Goal: Book appointment/travel/reservation

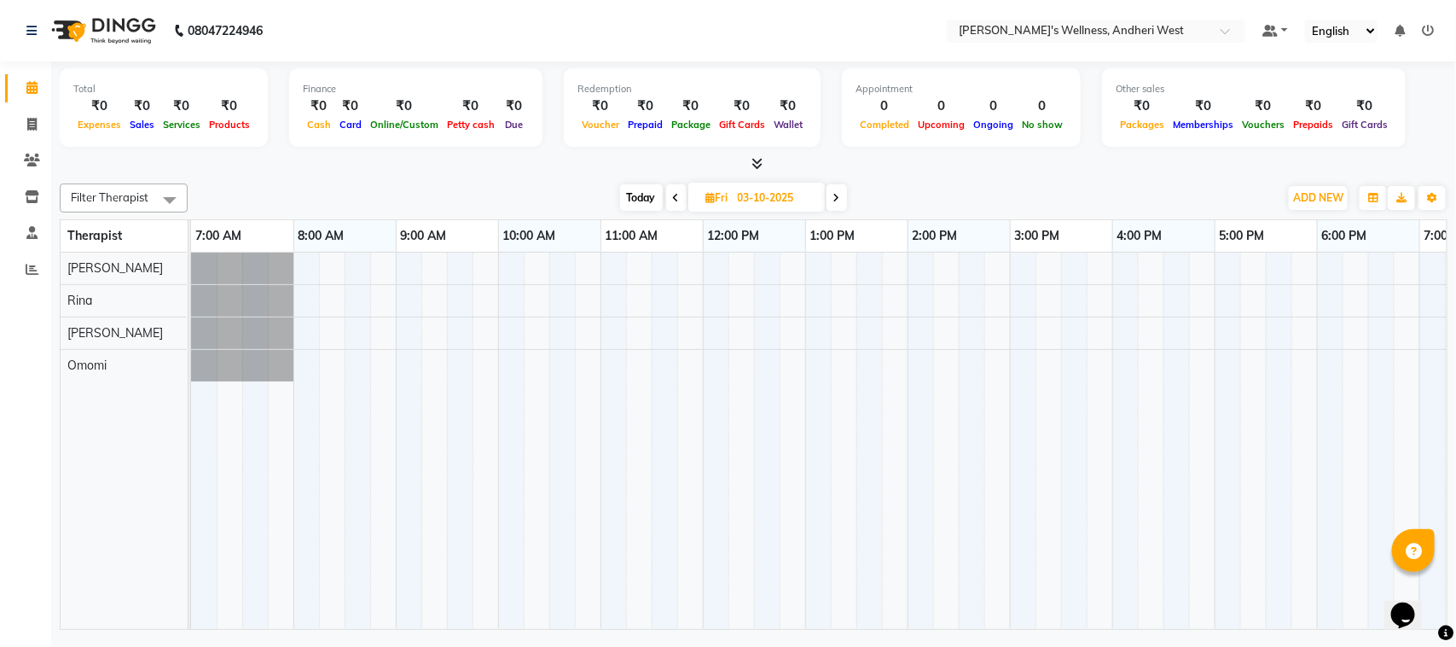
scroll to position [0, 279]
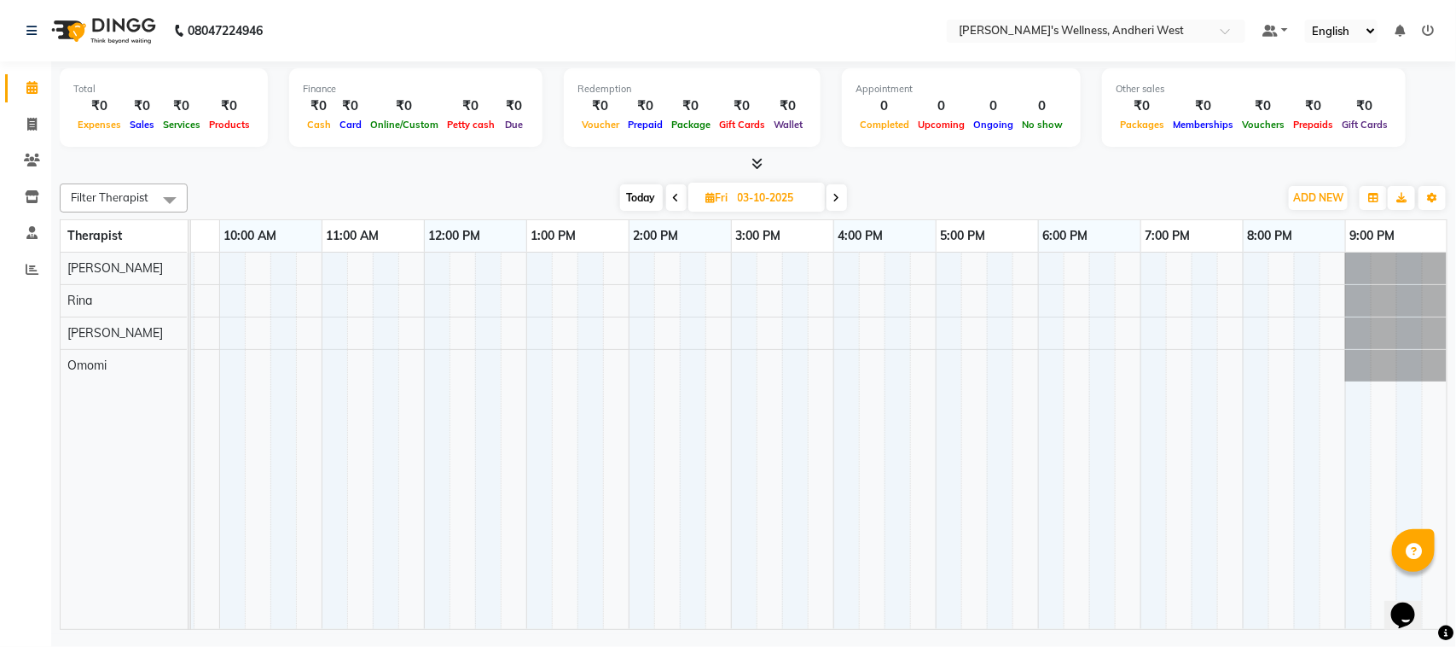
click at [327, 300] on div at bounding box center [680, 441] width 1536 height 376
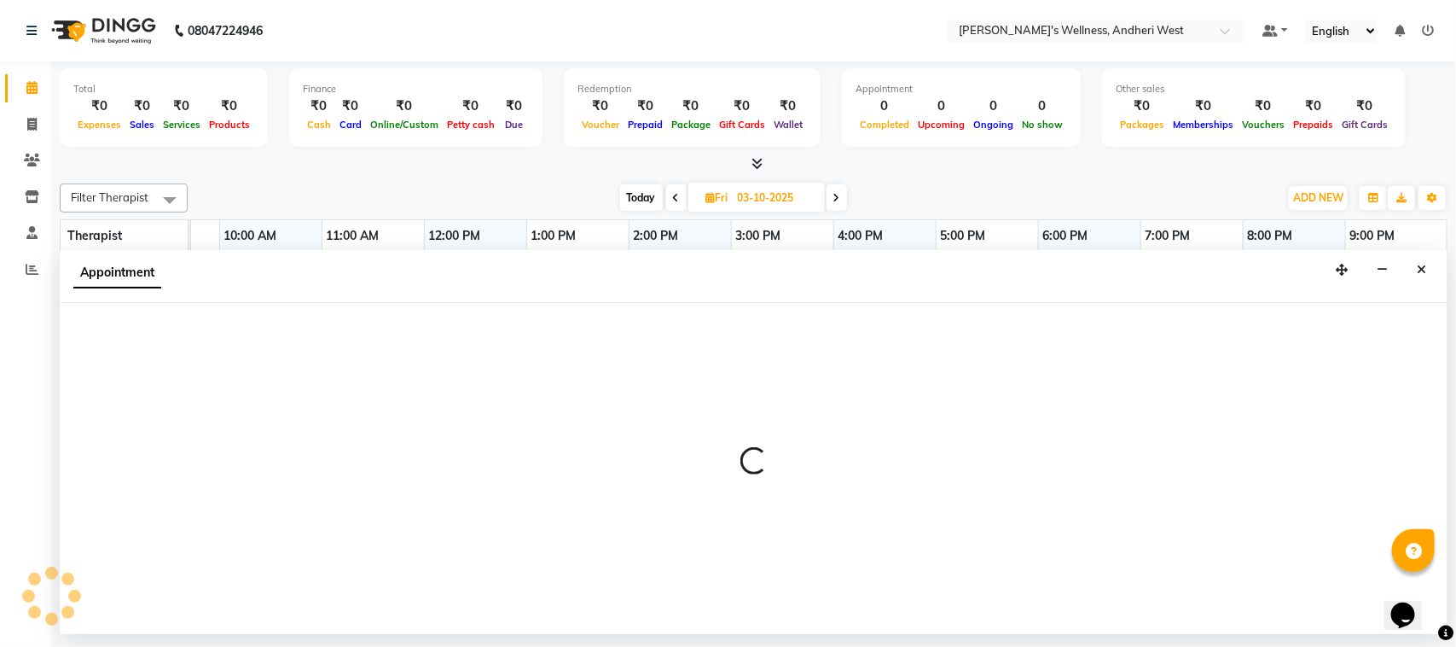
select select "80732"
select select "660"
select select "tentative"
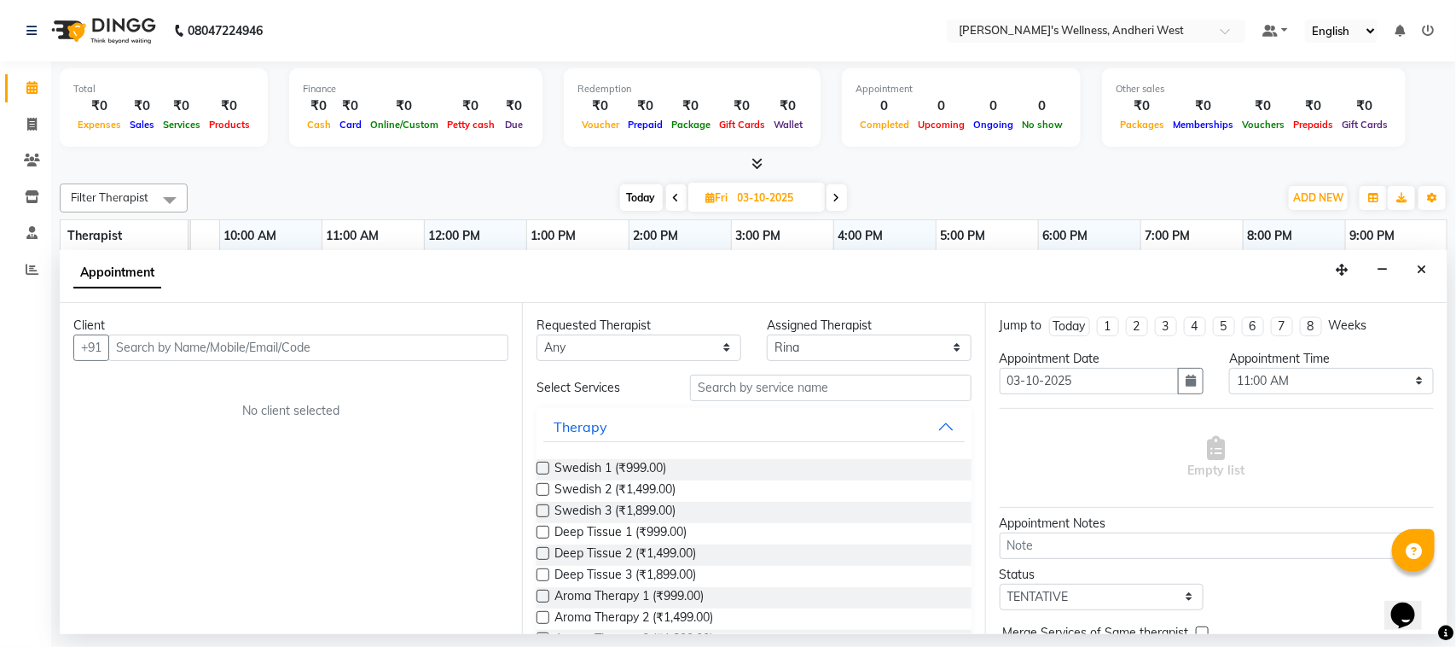
click at [258, 343] on input "text" at bounding box center [308, 347] width 400 height 26
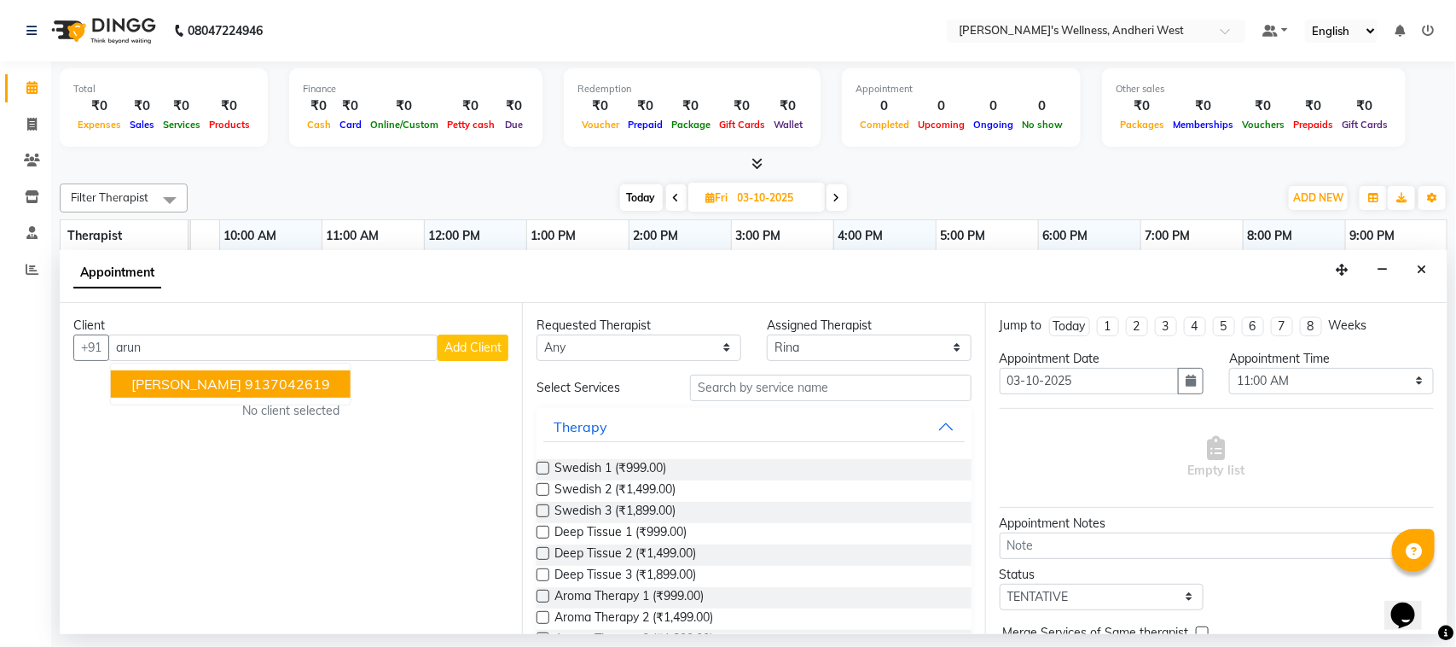
click at [241, 385] on span "[PERSON_NAME]" at bounding box center [186, 383] width 110 height 17
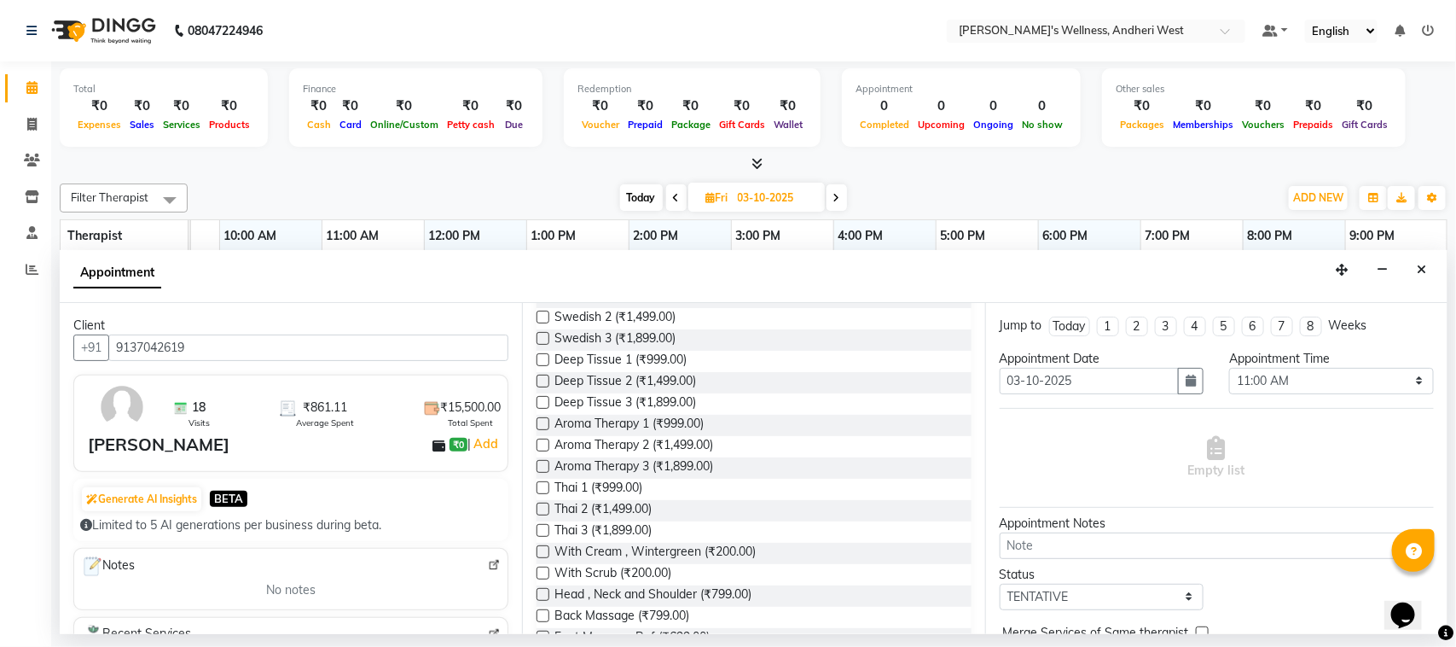
scroll to position [492, 0]
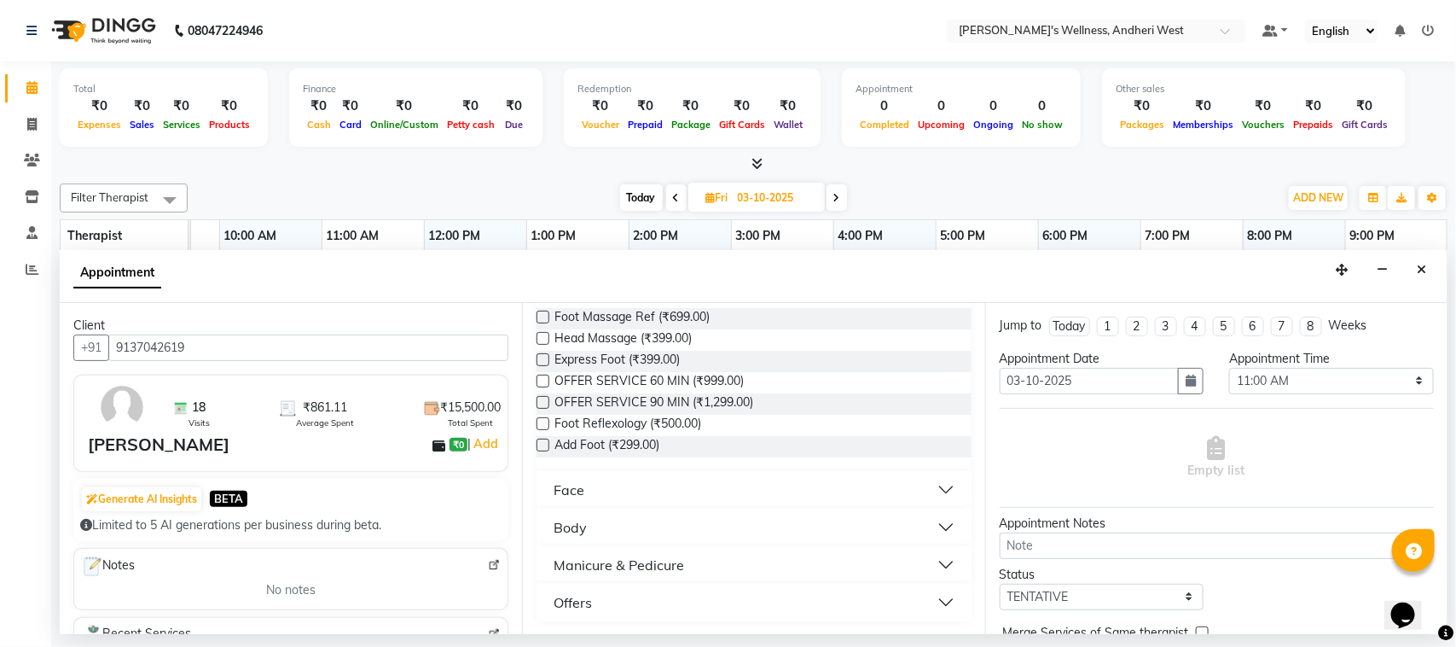
type input "9137042619"
click at [920, 597] on button "Offers" at bounding box center [753, 602] width 421 height 31
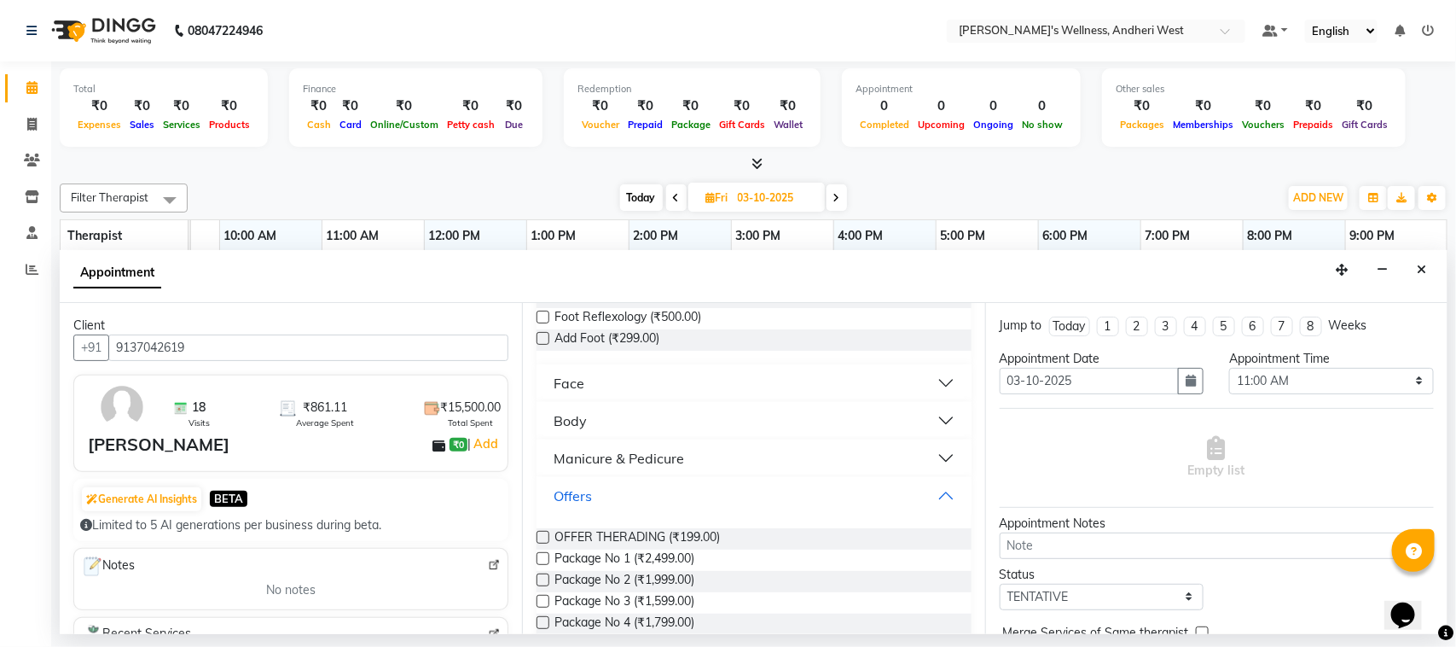
scroll to position [734, 0]
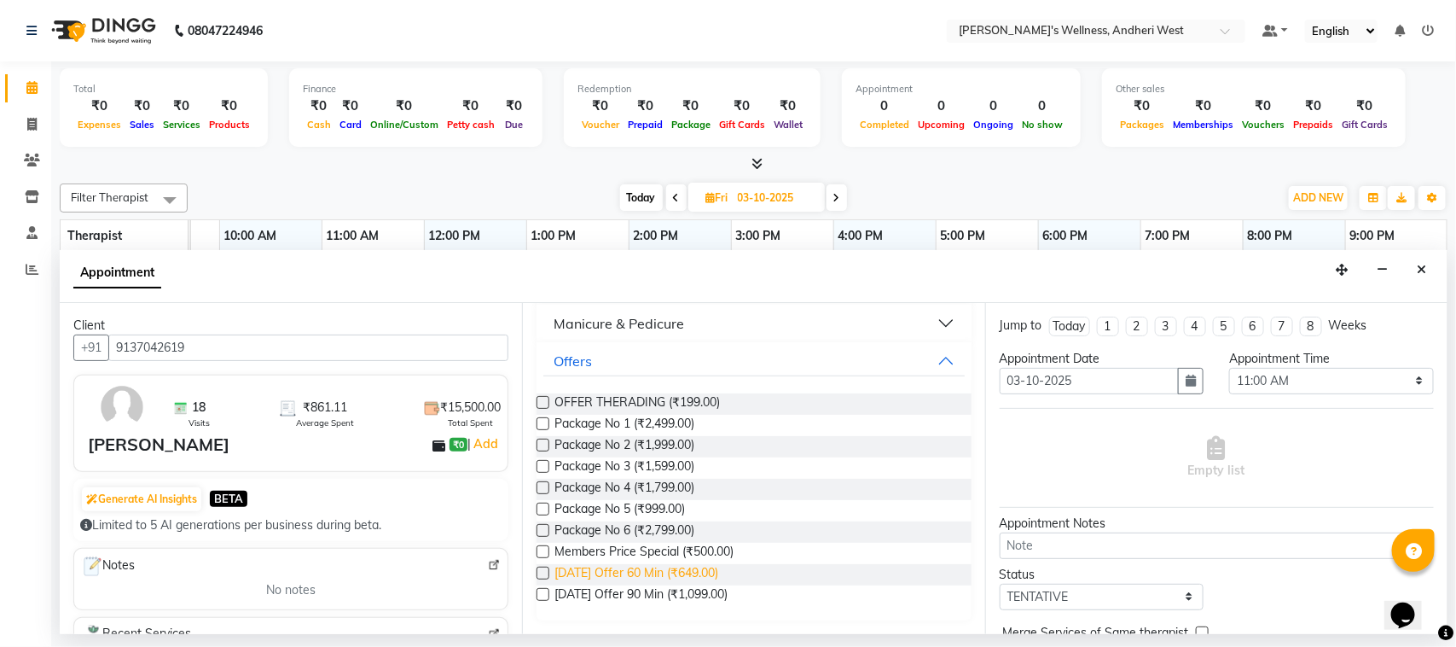
click at [687, 572] on span "[DATE] Offer 60 Min (₹649.00)" at bounding box center [637, 574] width 164 height 21
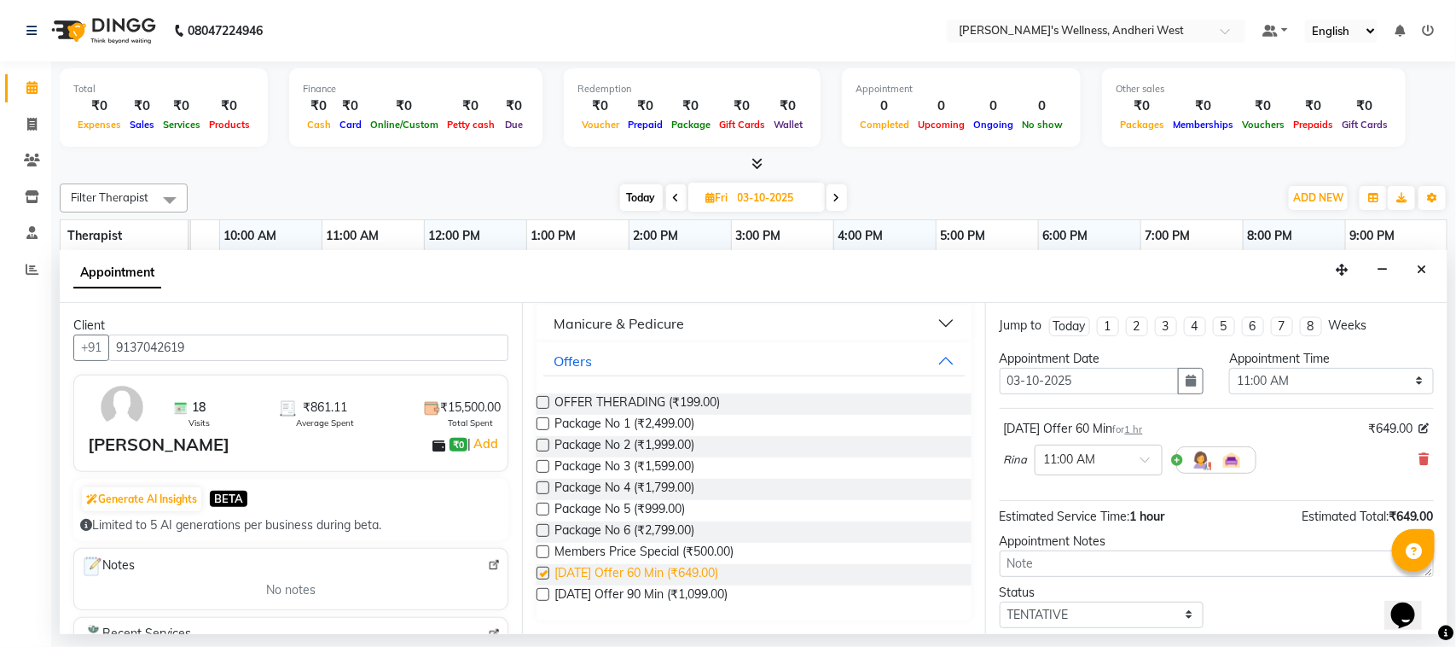
checkbox input "false"
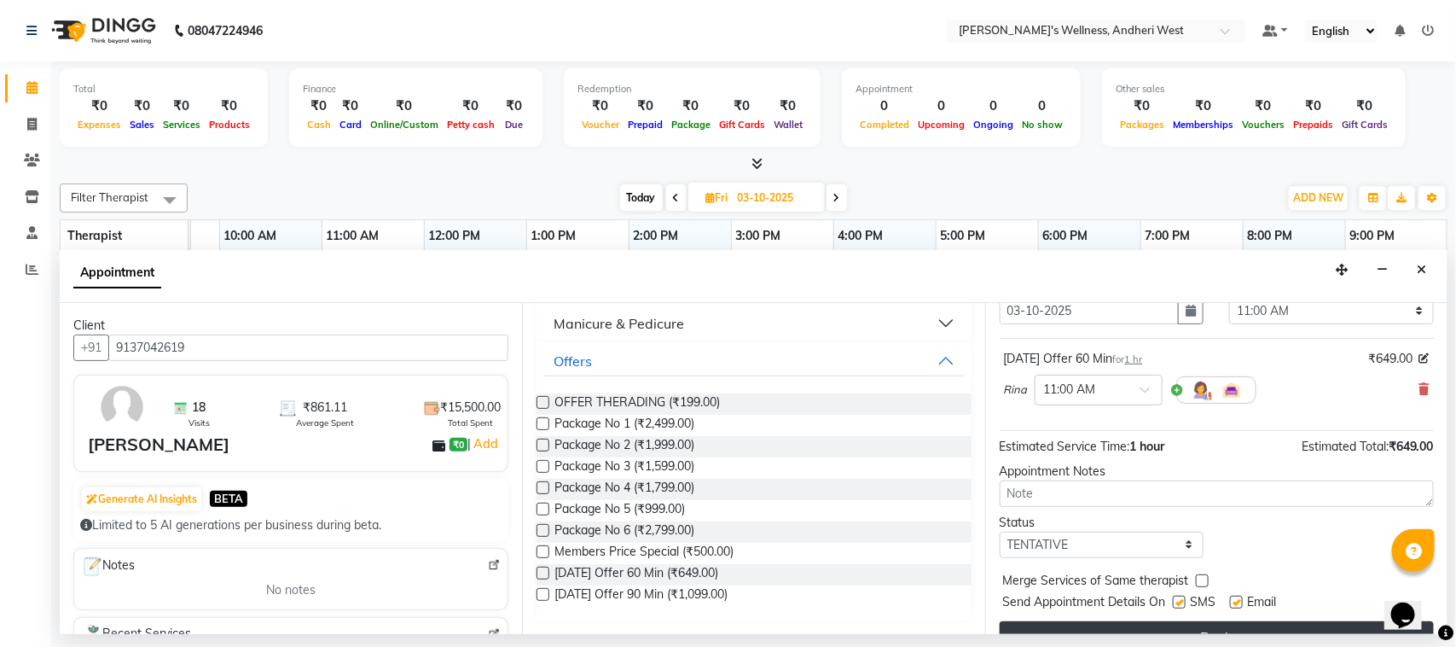
scroll to position [103, 0]
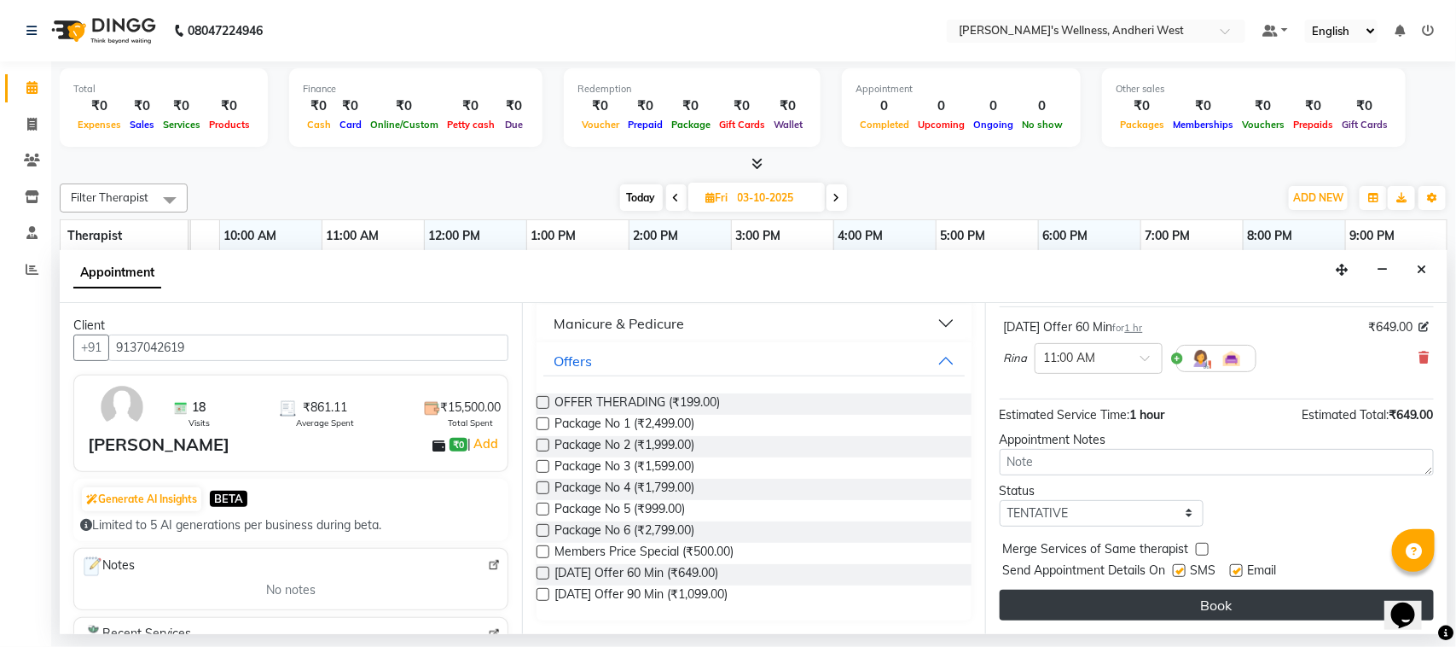
click at [1199, 607] on button "Book" at bounding box center [1217, 604] width 434 height 31
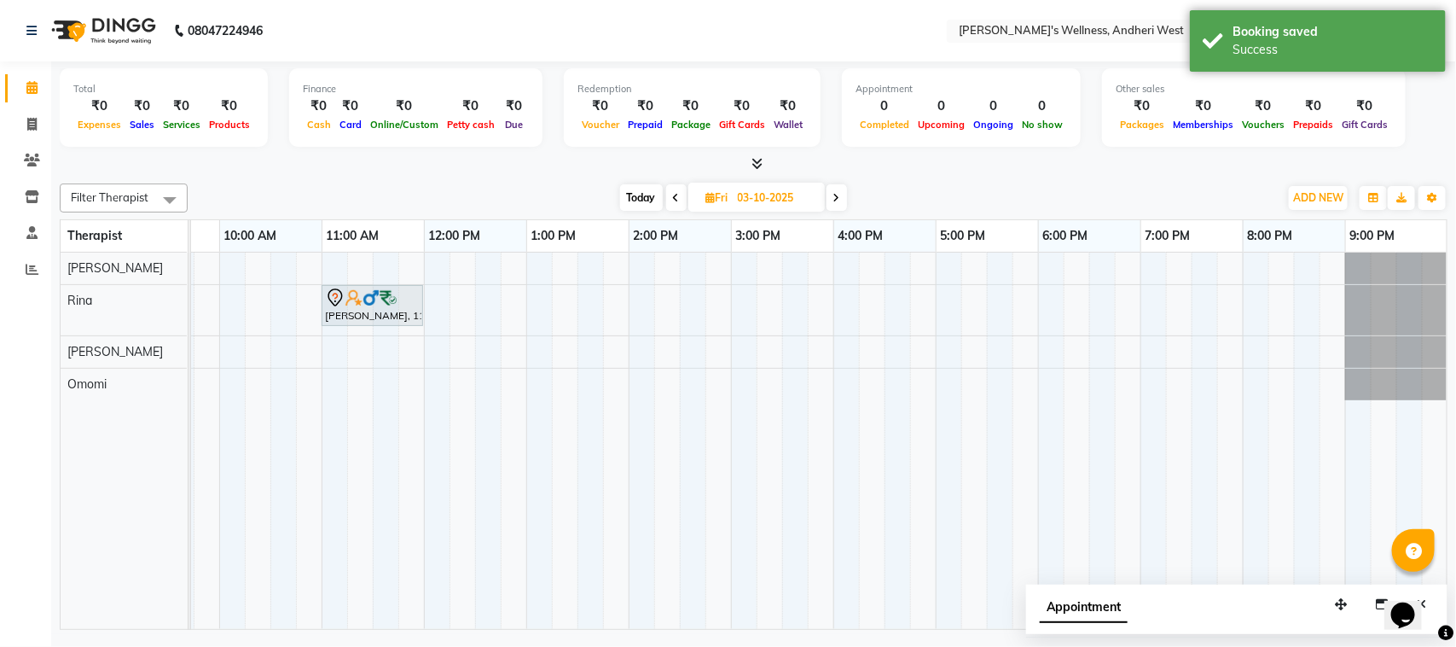
click at [840, 194] on icon at bounding box center [836, 198] width 7 height 10
type input "04-10-2025"
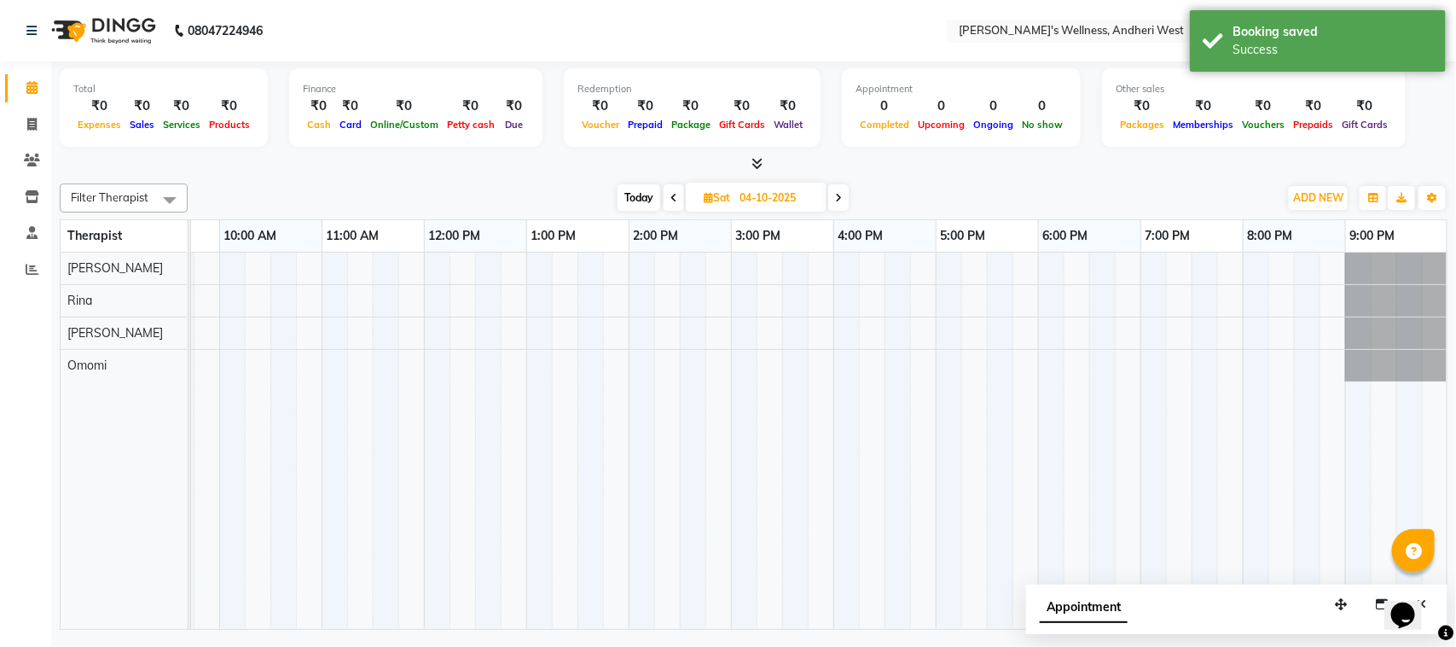
click at [339, 303] on div at bounding box center [680, 441] width 1536 height 376
select select "80732"
select select "660"
select select "tentative"
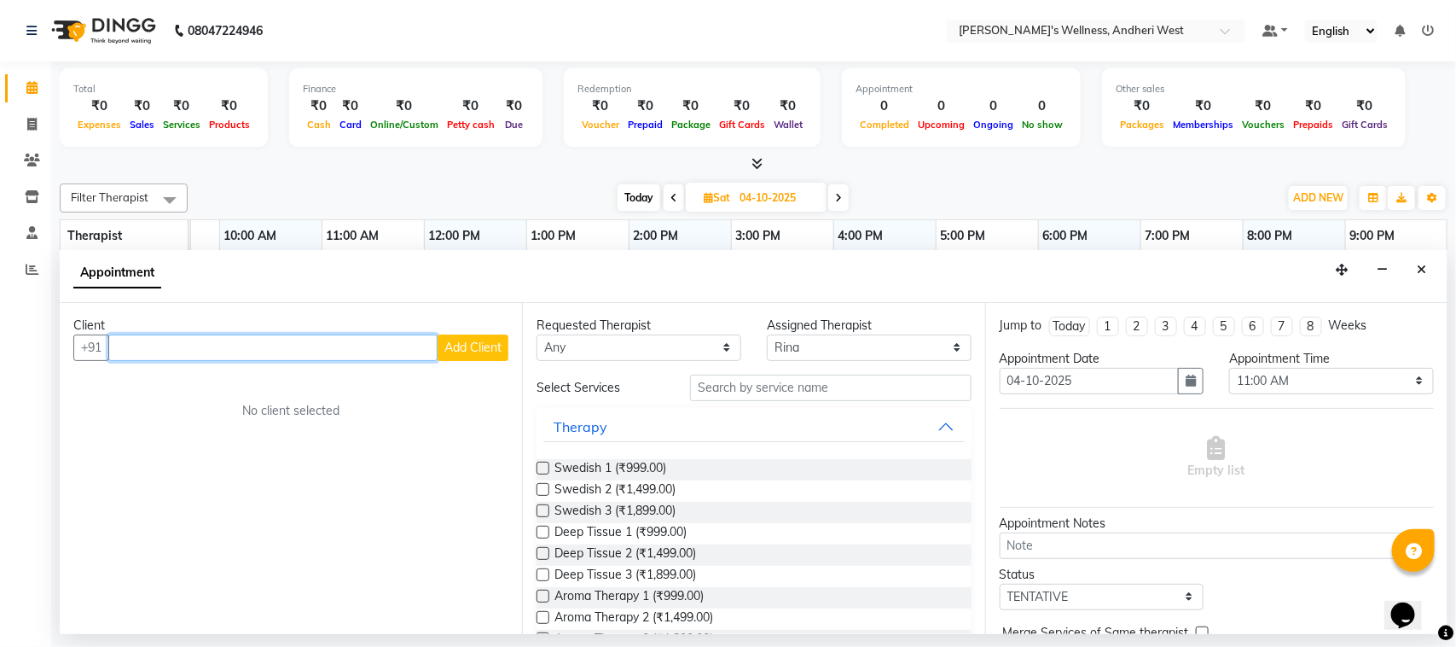
click at [324, 351] on input "text" at bounding box center [272, 347] width 329 height 26
click at [340, 350] on input "text" at bounding box center [308, 347] width 400 height 26
click at [340, 350] on input "shiv" at bounding box center [272, 347] width 329 height 26
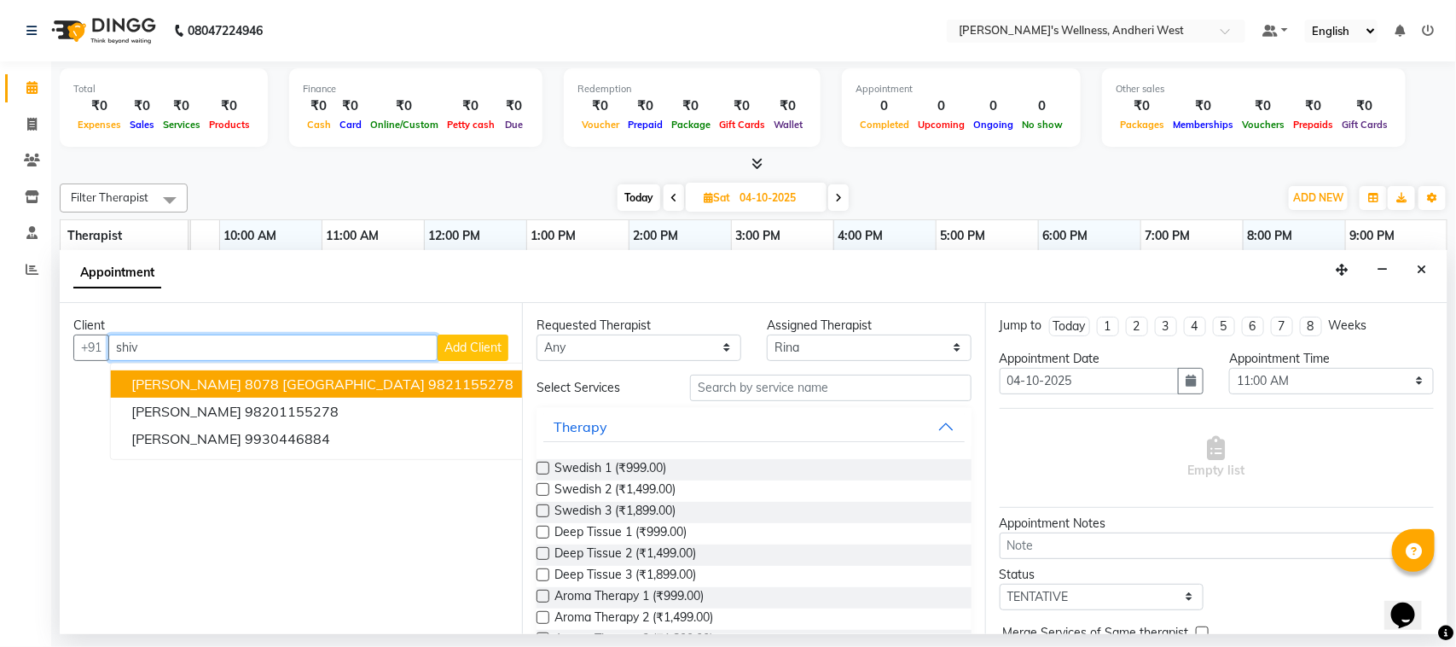
click at [389, 346] on input "shiv" at bounding box center [272, 347] width 329 height 26
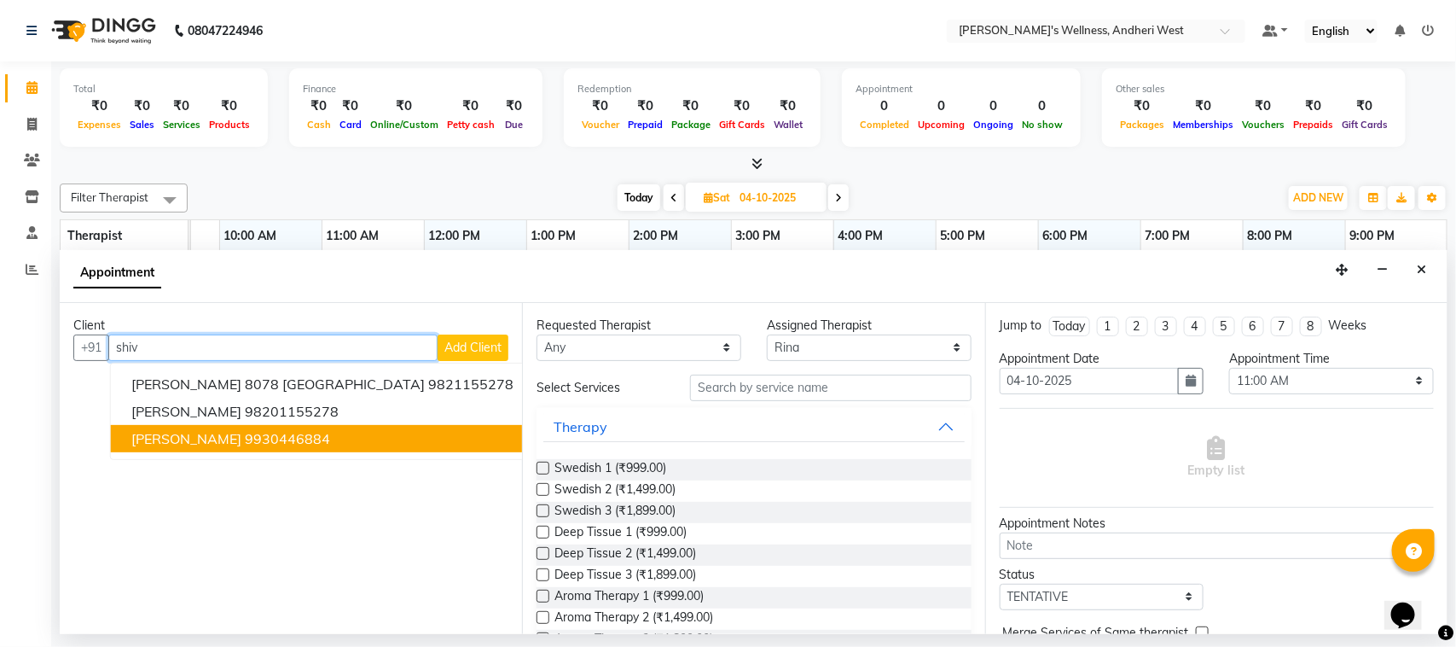
click at [294, 433] on ngb-highlight "9930446884" at bounding box center [287, 438] width 85 height 17
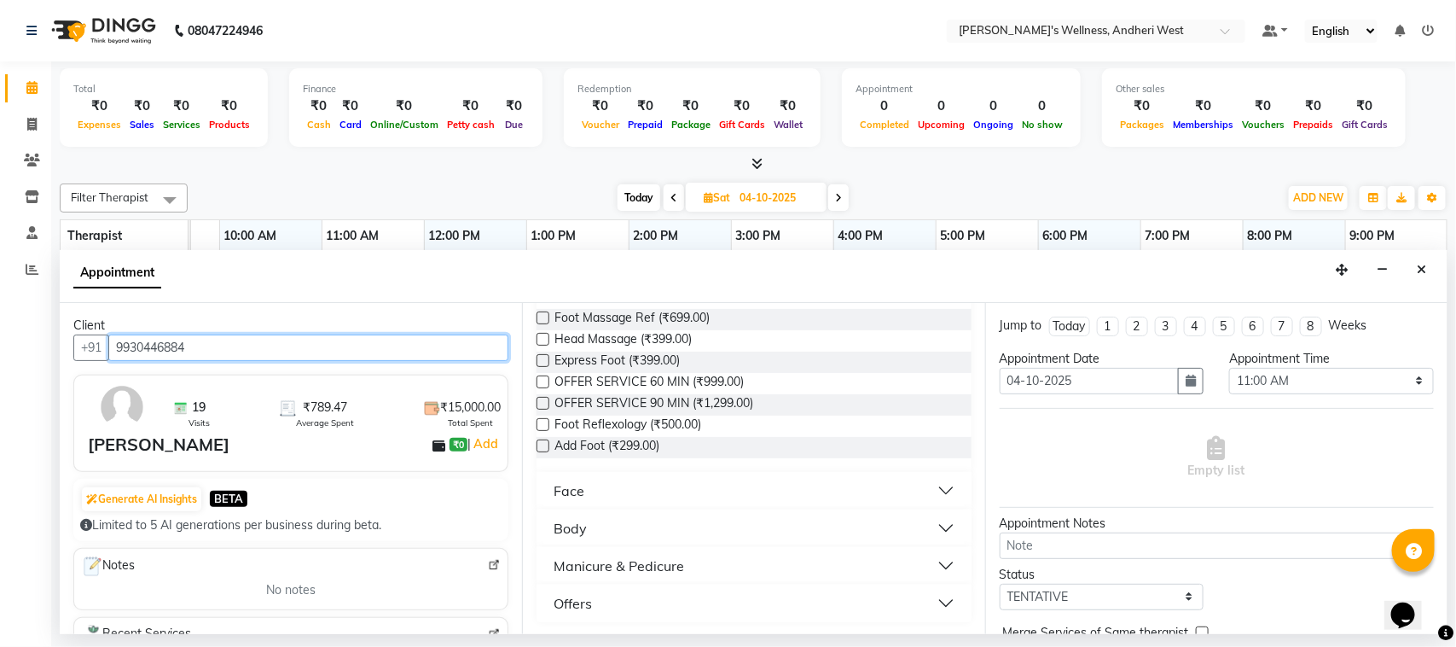
scroll to position [492, 0]
type input "9930446884"
click at [937, 599] on button "Offers" at bounding box center [753, 602] width 421 height 31
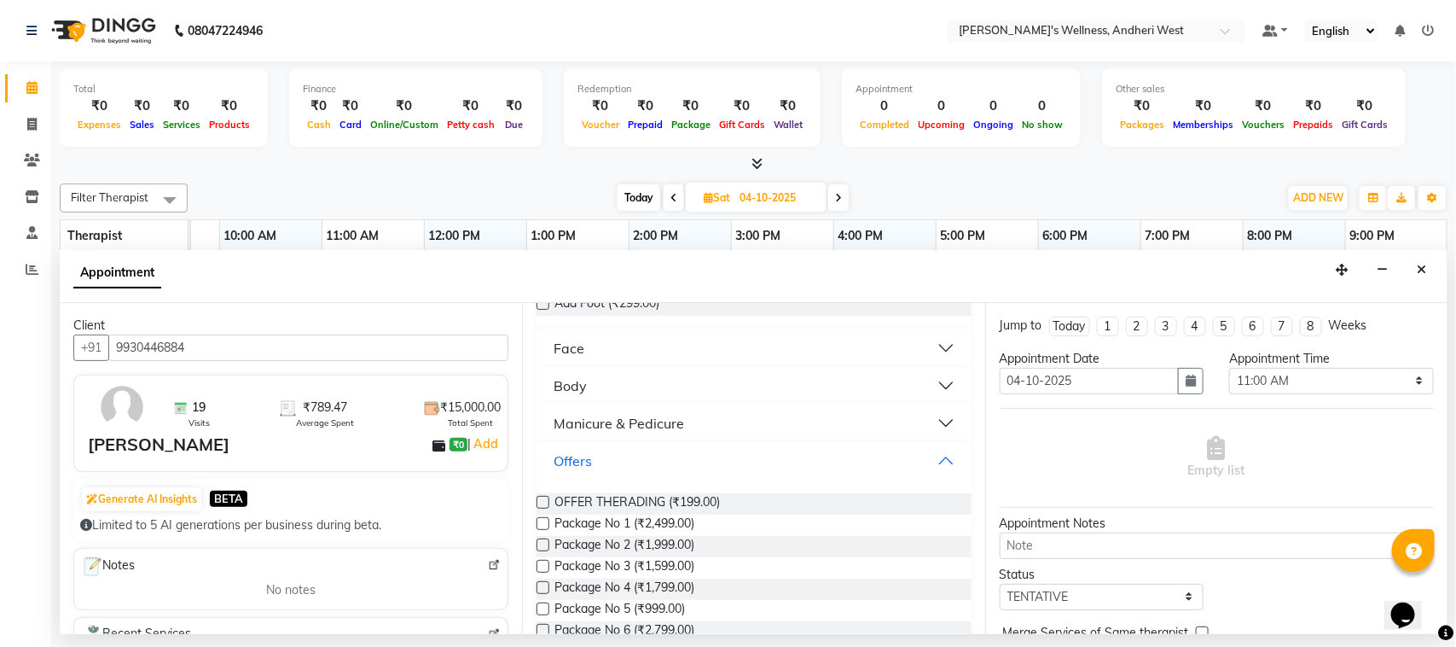
scroll to position [734, 0]
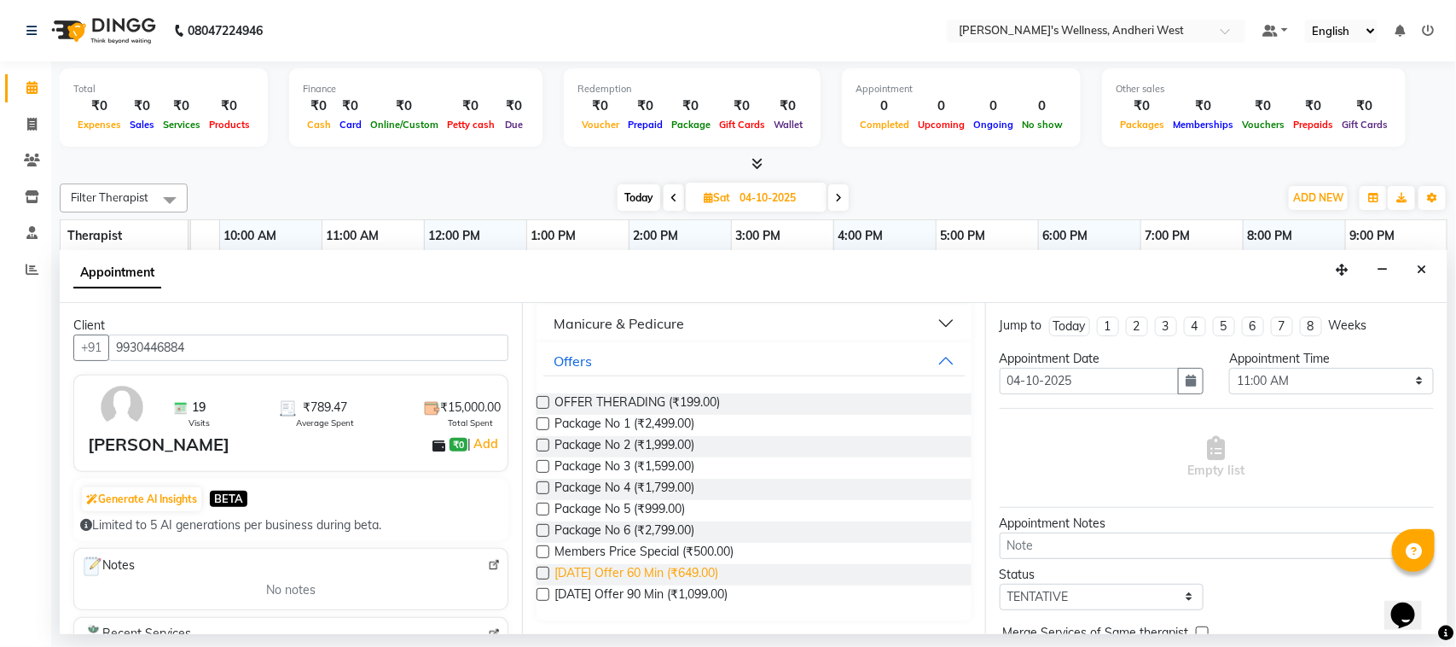
click at [661, 569] on span "[DATE] Offer 60 Min (₹649.00)" at bounding box center [637, 574] width 164 height 21
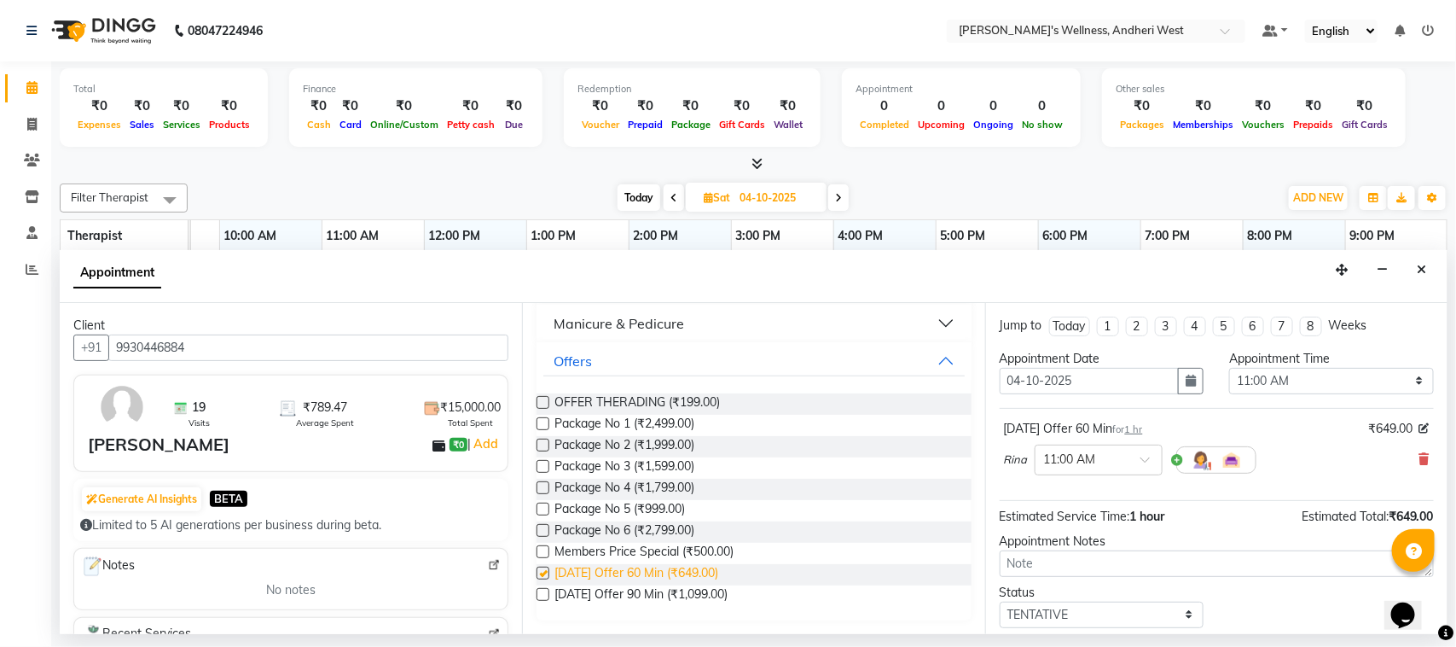
checkbox input "false"
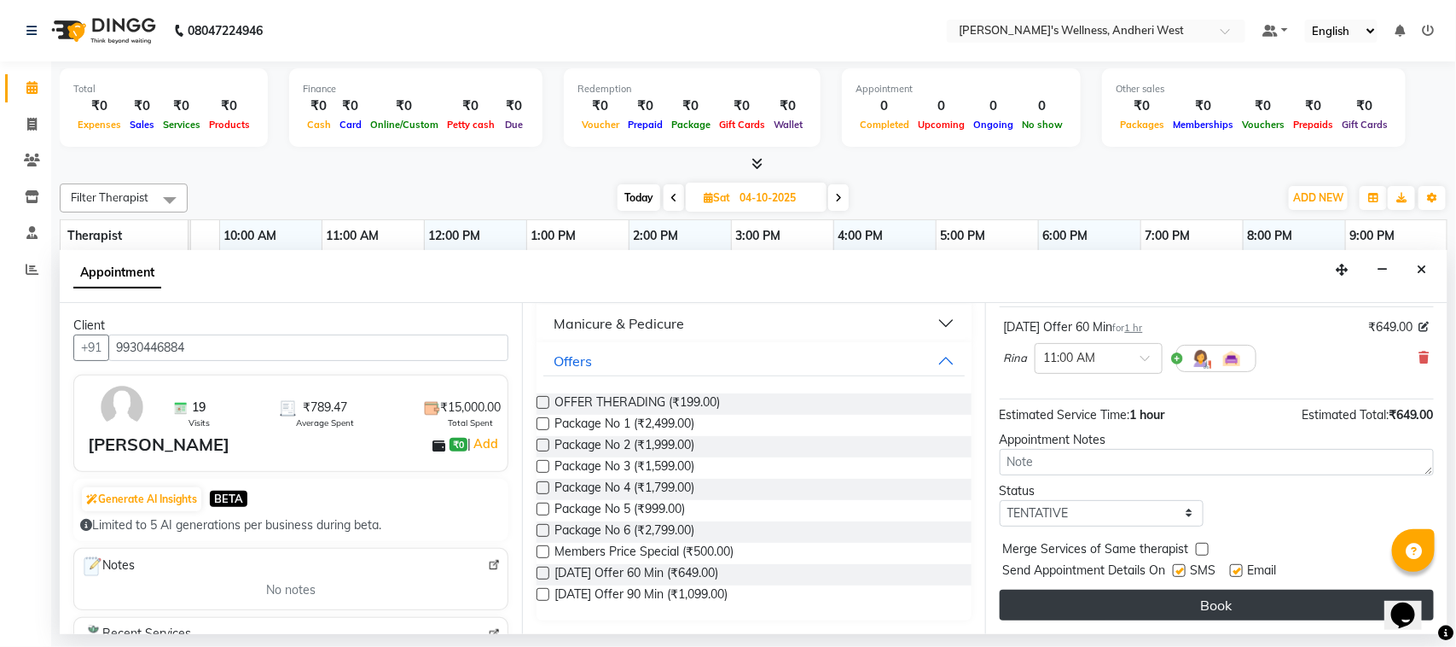
click at [1170, 611] on button "Book" at bounding box center [1217, 604] width 434 height 31
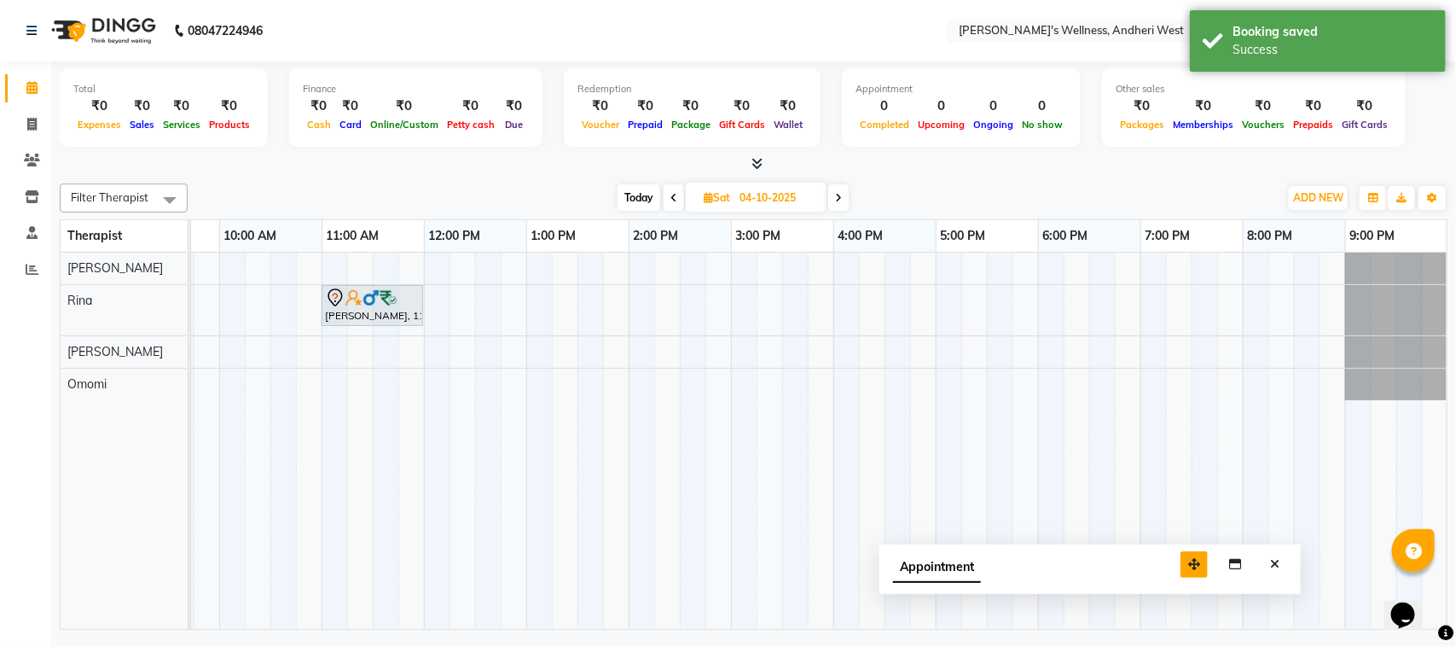
drag, startPoint x: 1339, startPoint y: 603, endPoint x: 1105, endPoint y: 523, distance: 247.9
click at [1188, 558] on icon "button" at bounding box center [1194, 564] width 12 height 12
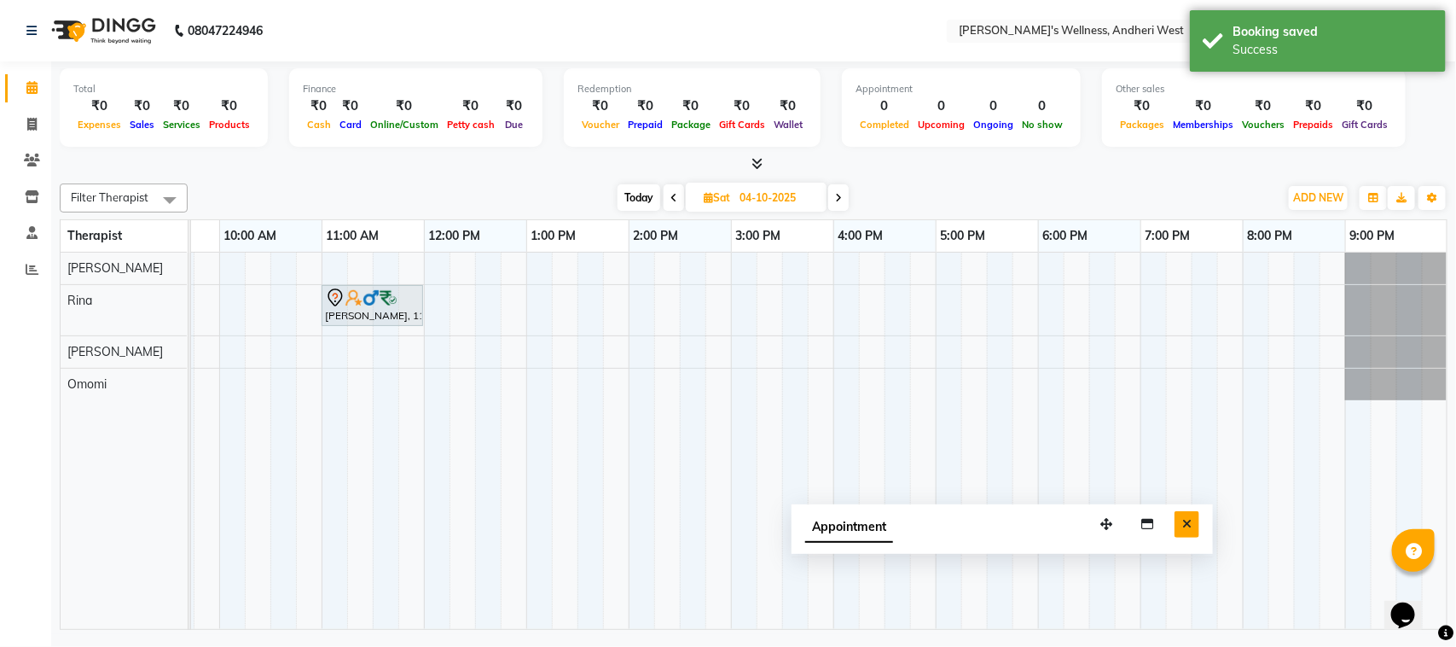
click at [1182, 521] on button "Close" at bounding box center [1187, 524] width 25 height 26
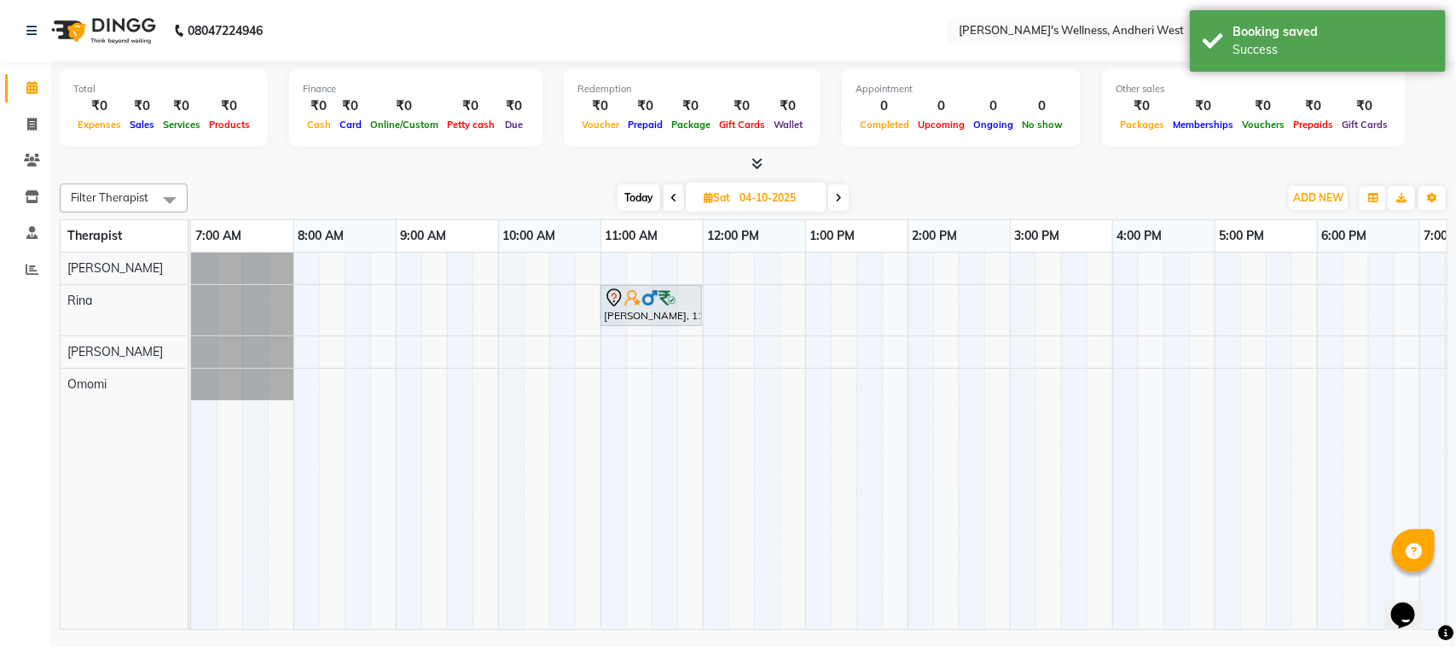
scroll to position [0, 258]
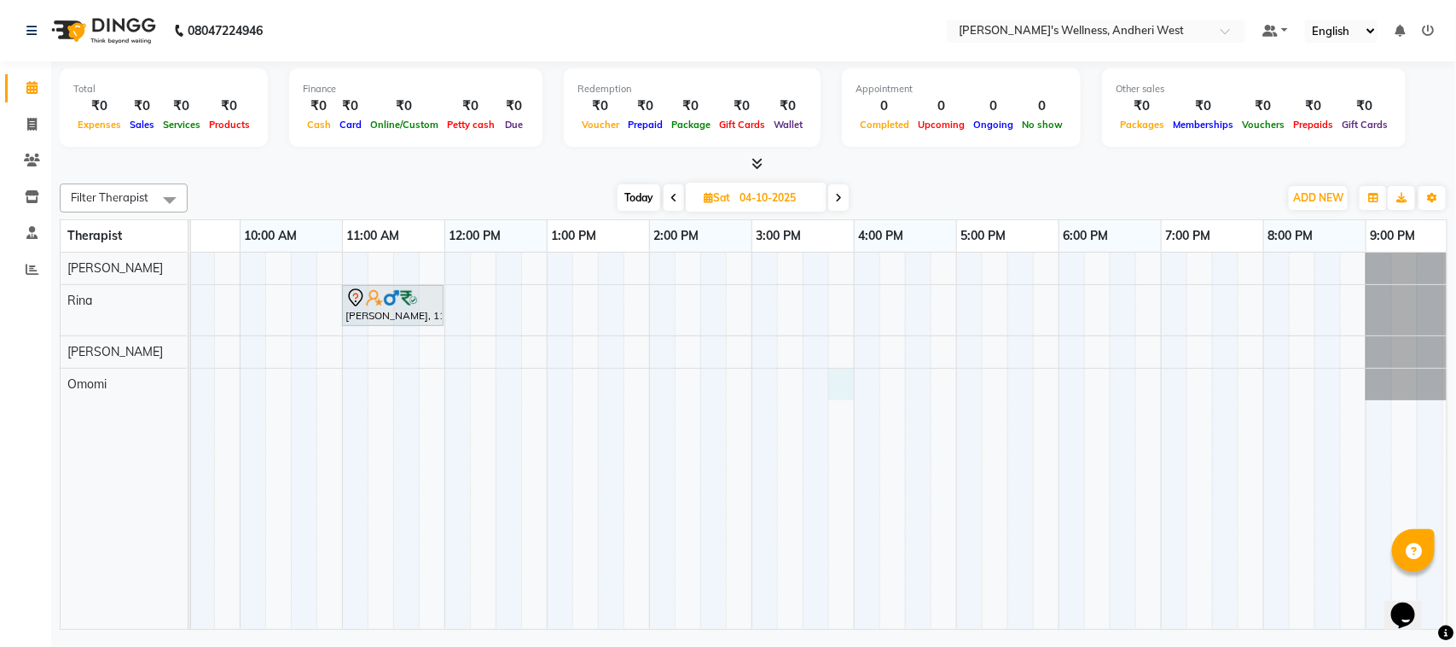
click at [843, 392] on div "[PERSON_NAME], 11:00 AM-12:00 PM, [DATE] Offer 60 Min" at bounding box center [701, 441] width 1536 height 376
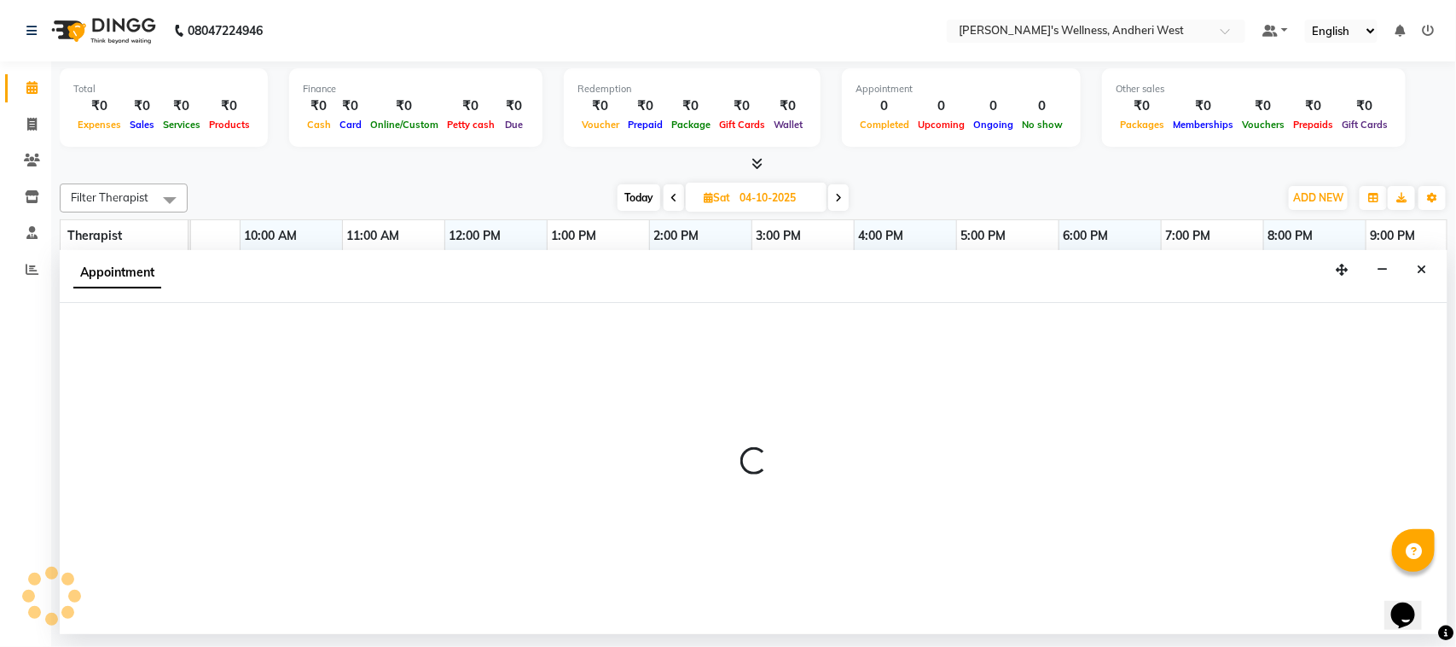
select select "91902"
select select "tentative"
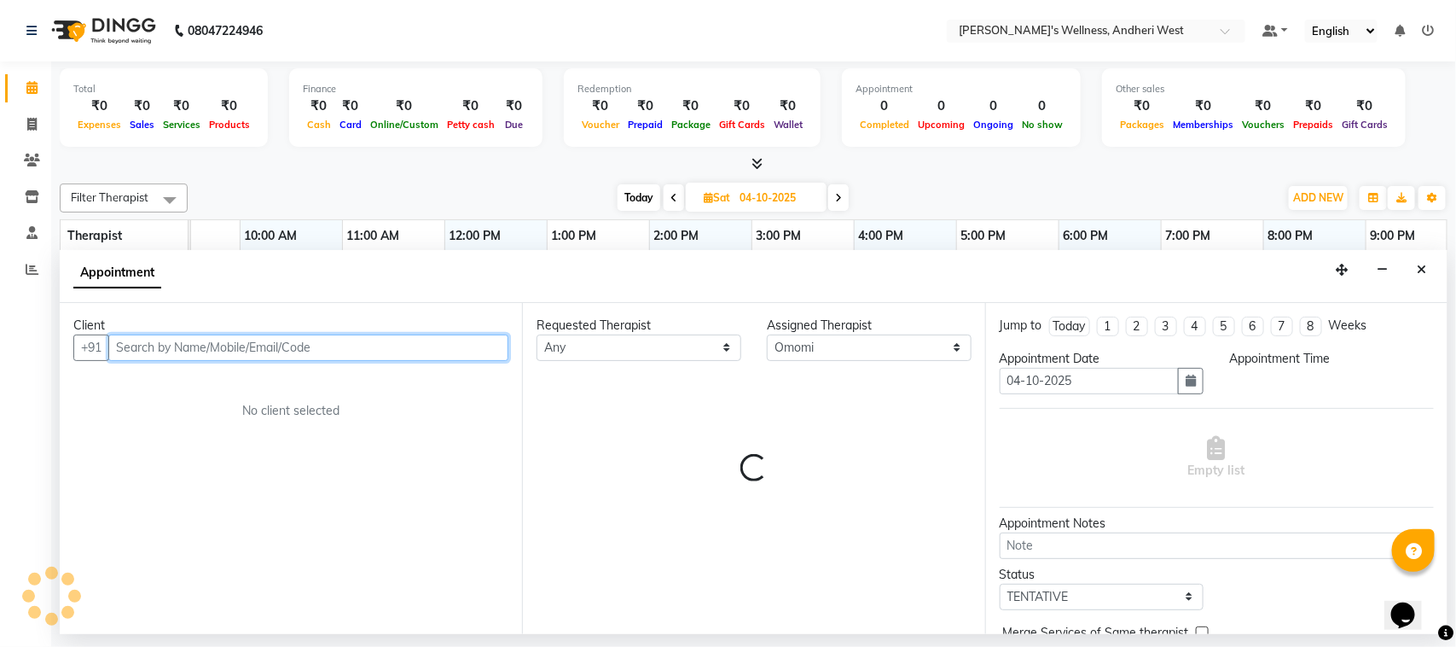
select select "945"
